Goal: Information Seeking & Learning: Learn about a topic

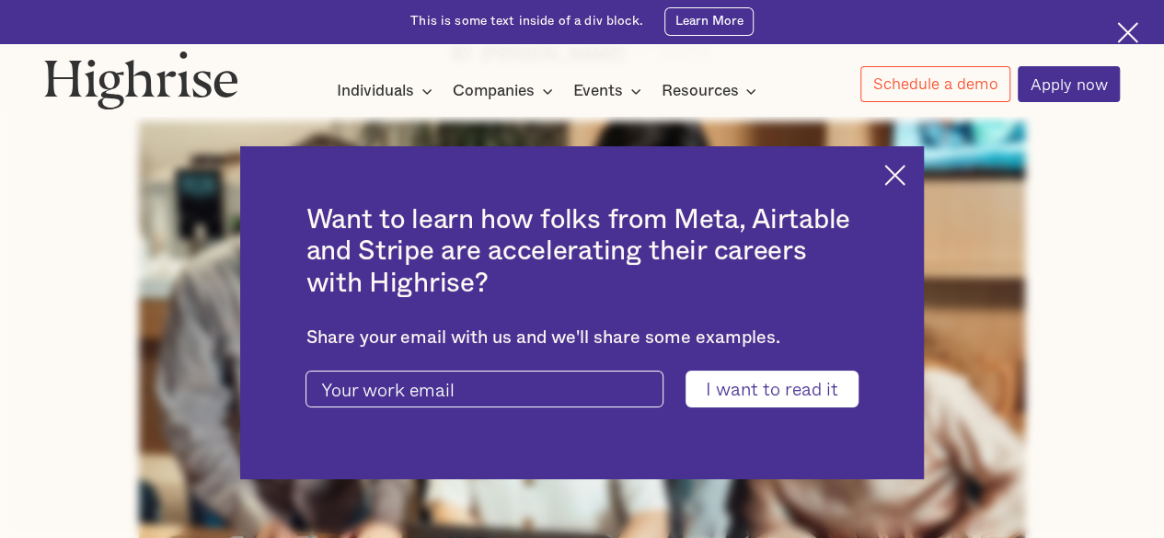
scroll to position [552, 0]
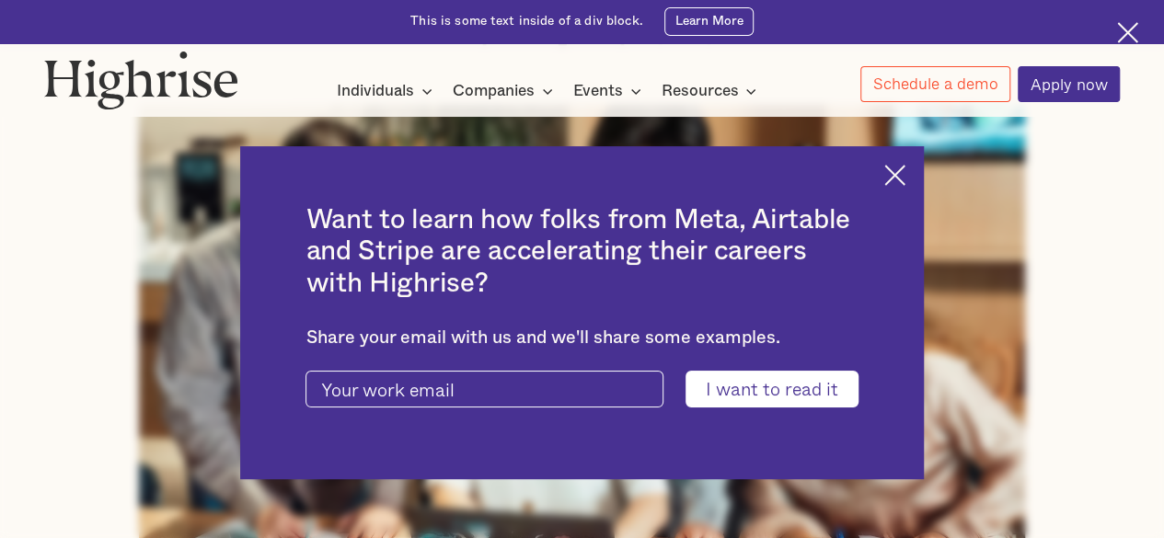
click at [905, 174] on img at bounding box center [894, 175] width 21 height 21
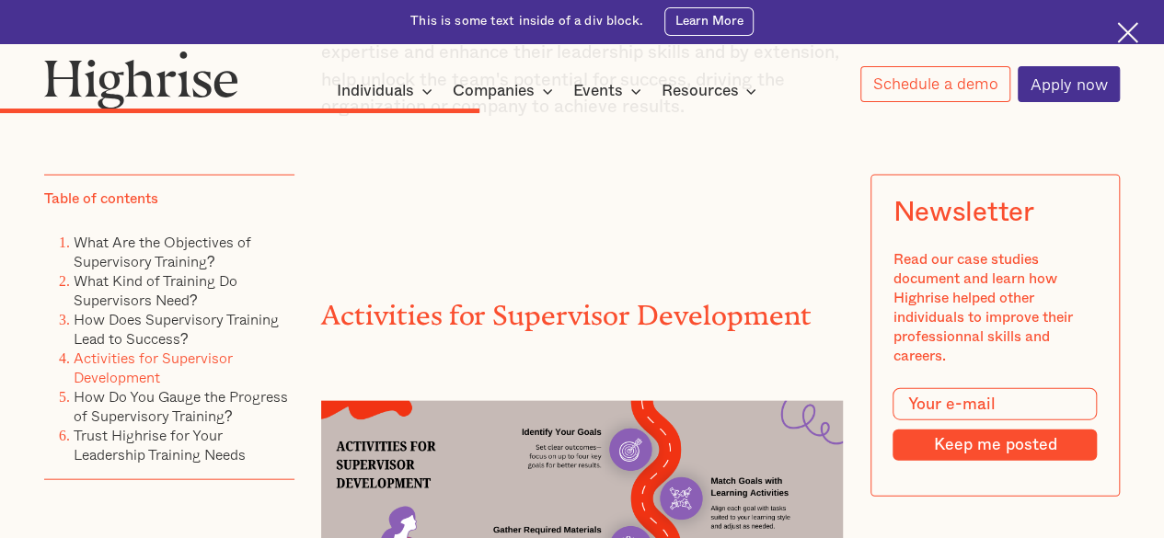
scroll to position [5520, 0]
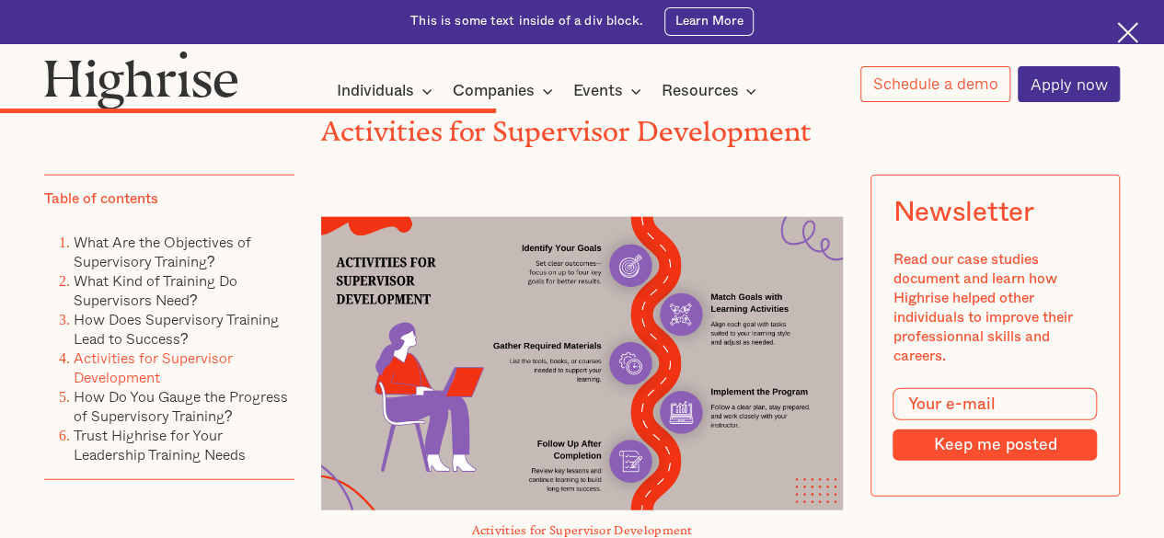
click at [571, 250] on img at bounding box center [582, 363] width 523 height 293
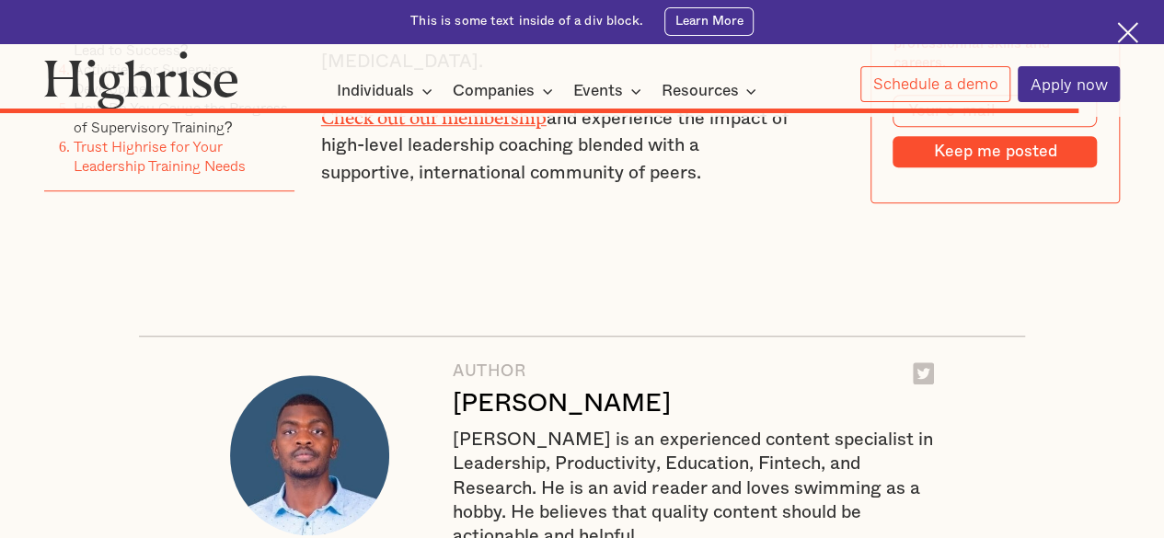
scroll to position [10671, 0]
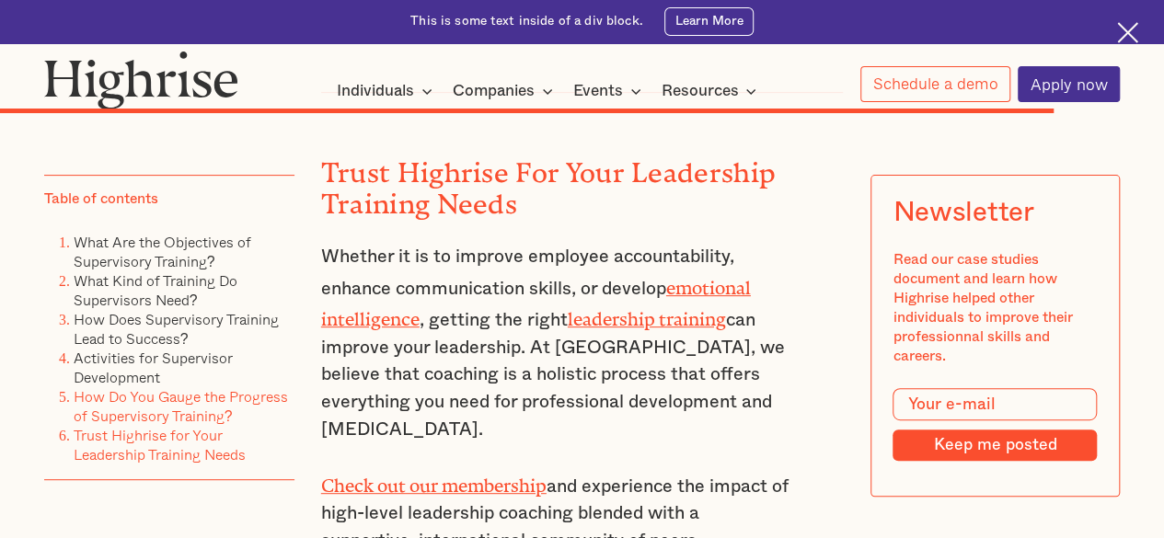
click at [156, 411] on link "How Do You Gauge the Progress of Supervisory Training?" at bounding box center [181, 405] width 214 height 41
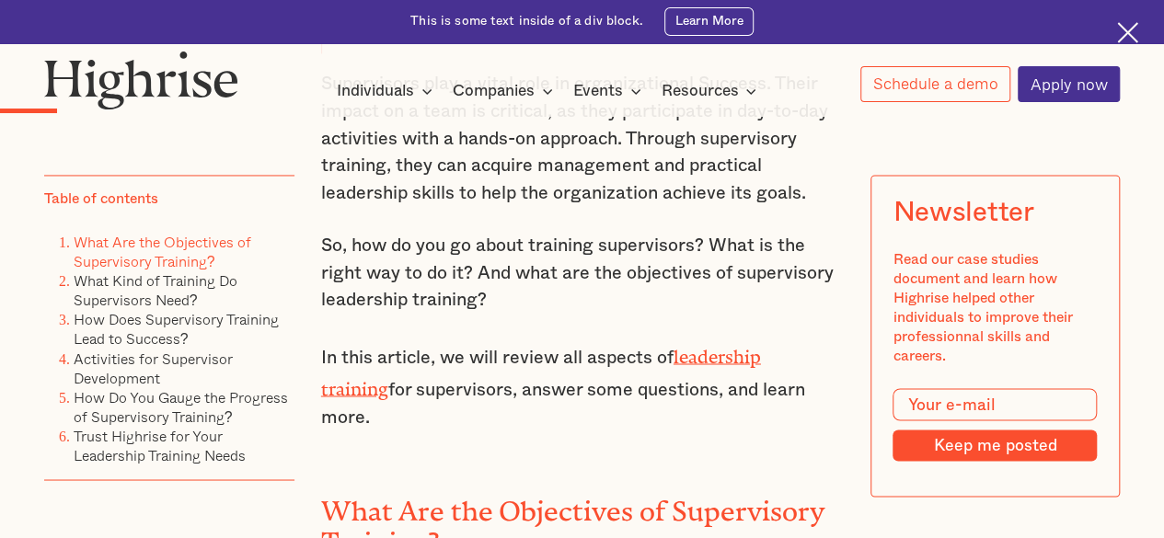
scroll to position [1401, 0]
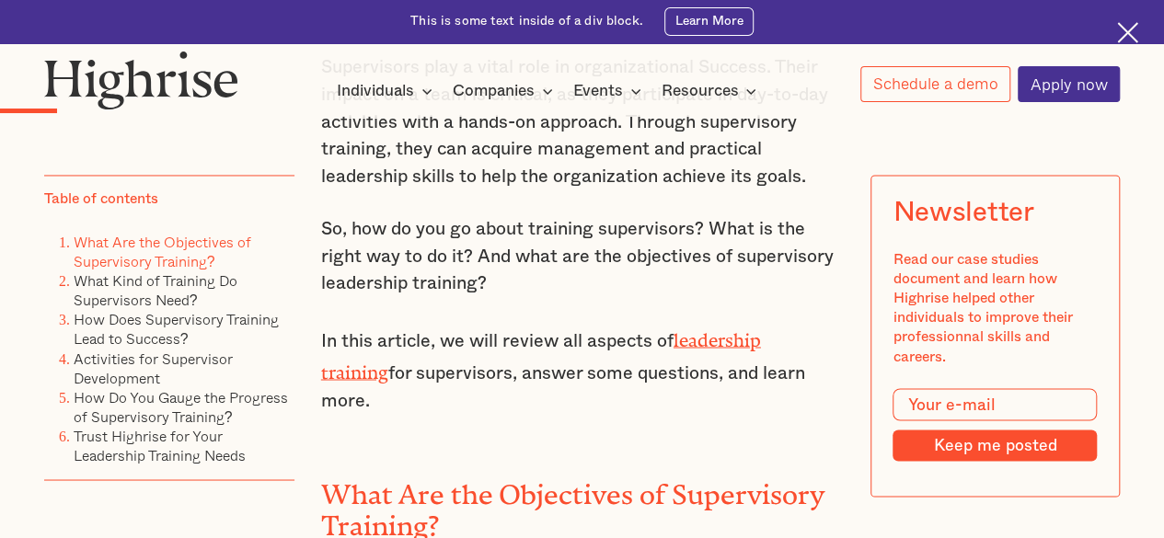
click at [761, 329] on link "leadership training" at bounding box center [541, 350] width 440 height 43
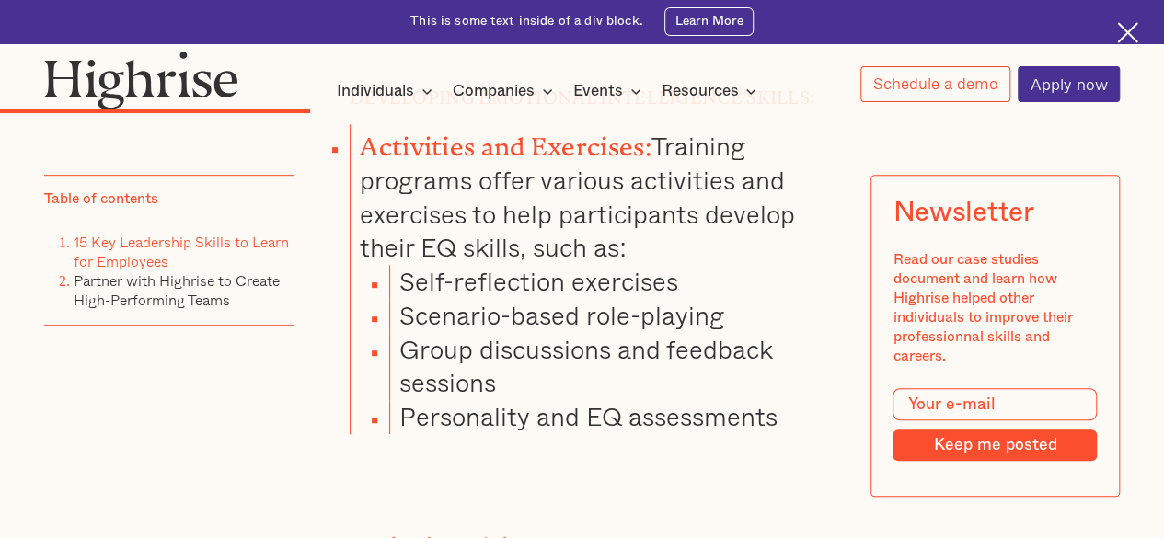
scroll to position [7360, 0]
